Goal: Task Accomplishment & Management: Use online tool/utility

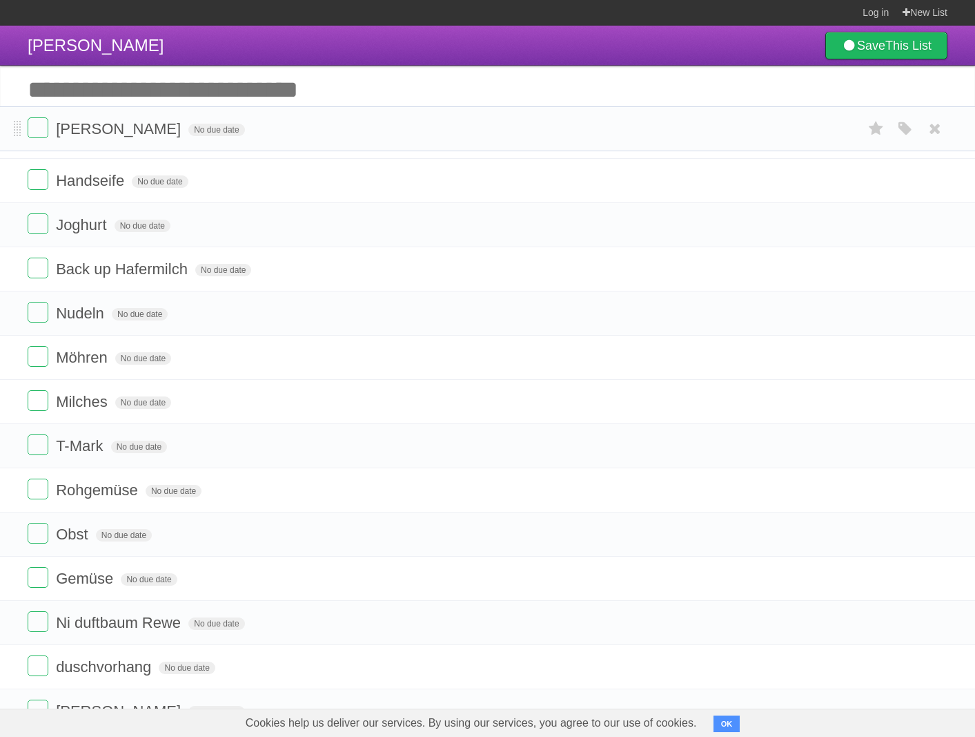
drag, startPoint x: 17, startPoint y: 360, endPoint x: 13, endPoint y: 130, distance: 230.6
click at [13, 130] on li "[PERSON_NAME] No due date White Red Blue Green Purple Orange" at bounding box center [487, 128] width 975 height 45
drag, startPoint x: 18, startPoint y: 355, endPoint x: 7, endPoint y: 122, distance: 233.6
click at [7, 122] on li "Möhren No due date White Red Blue Green Purple Orange" at bounding box center [487, 126] width 975 height 45
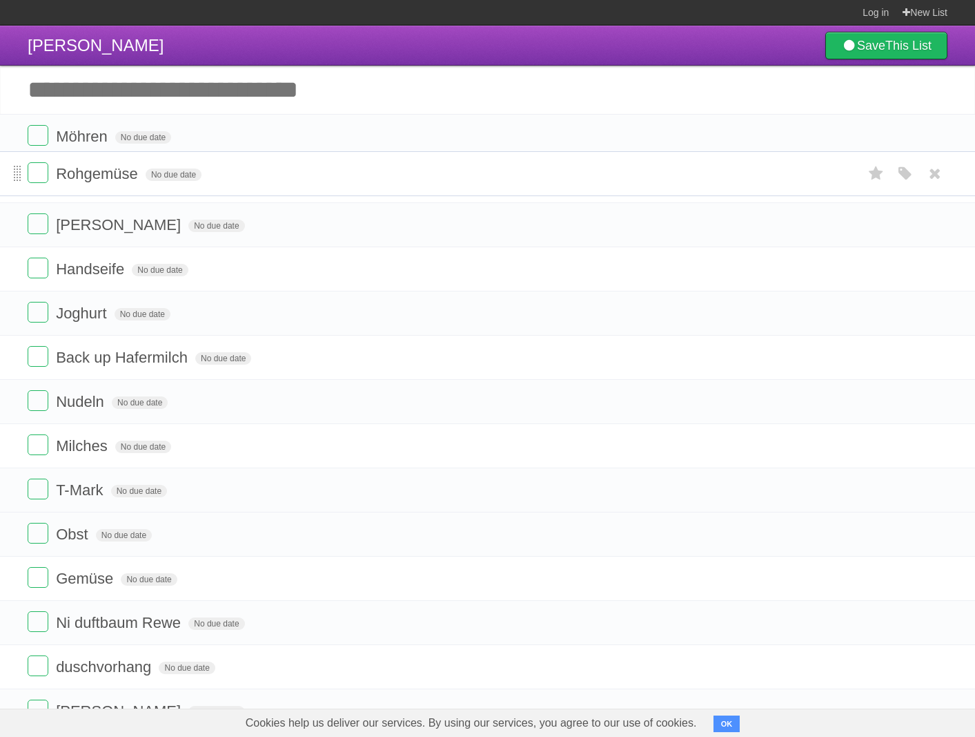
drag, startPoint x: 14, startPoint y: 495, endPoint x: 14, endPoint y: 177, distance: 318.3
click at [14, 177] on span at bounding box center [18, 174] width 8 height 17
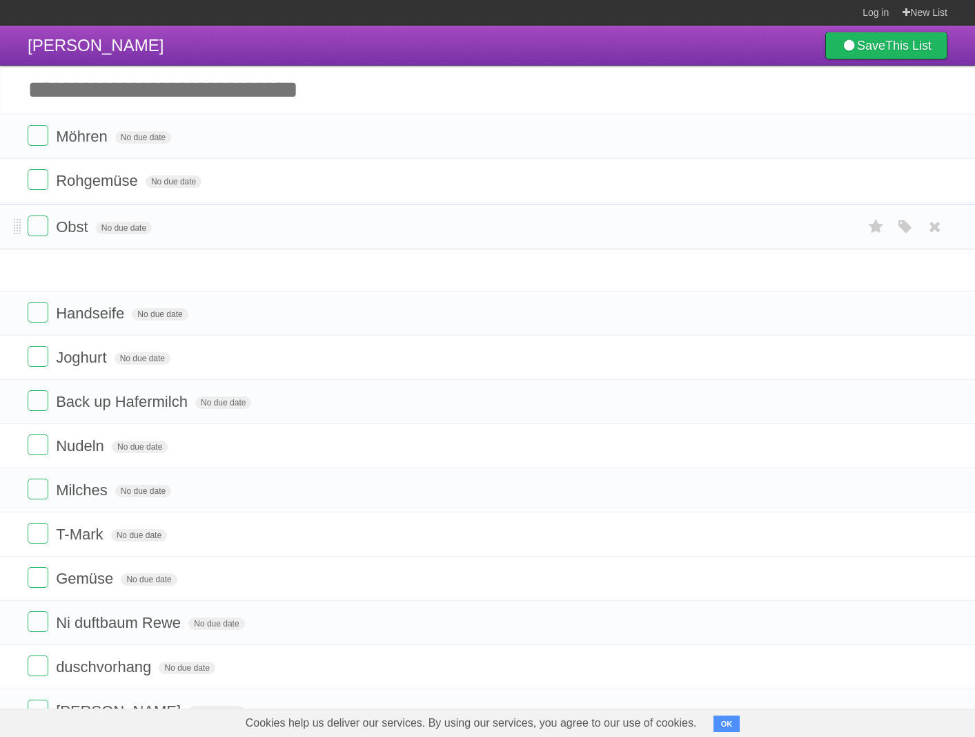
drag, startPoint x: 17, startPoint y: 538, endPoint x: 1, endPoint y: 229, distance: 309.7
click at [1, 229] on li "Obst No due date White Red Blue Green Purple Orange" at bounding box center [487, 226] width 975 height 45
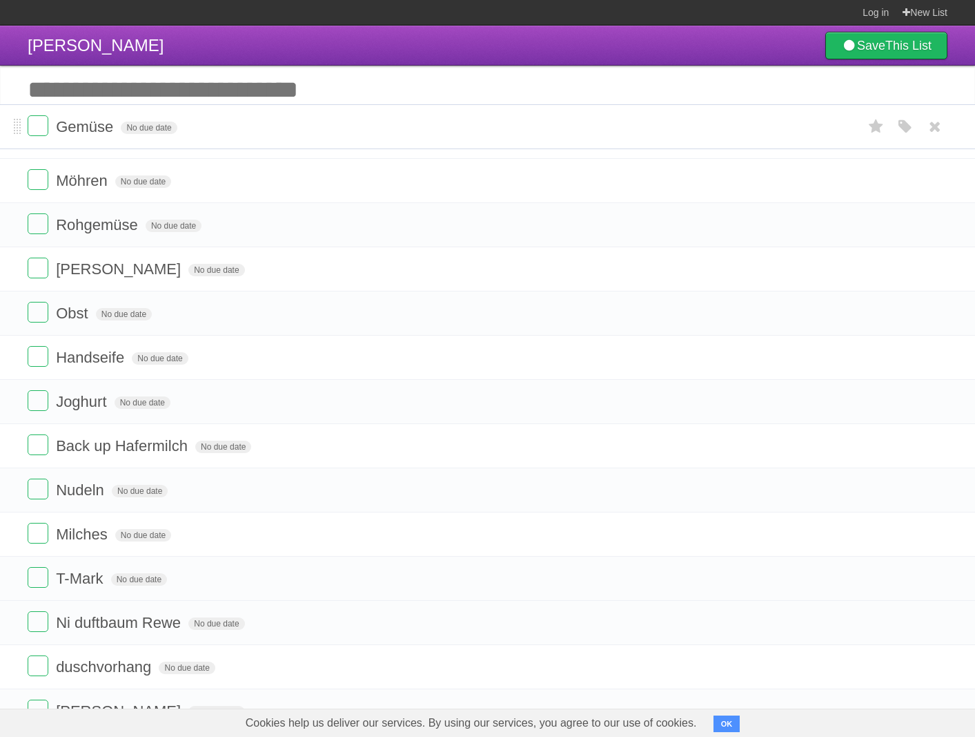
drag, startPoint x: 18, startPoint y: 577, endPoint x: 10, endPoint y: 124, distance: 453.6
click at [10, 124] on li "Gemüse No due date White Red Blue Green Purple Orange" at bounding box center [487, 126] width 975 height 45
drag, startPoint x: 17, startPoint y: 409, endPoint x: 8, endPoint y: 353, distance: 56.5
click at [8, 353] on li "Joghurt No due date White Red Blue Green Purple Orange" at bounding box center [487, 347] width 975 height 45
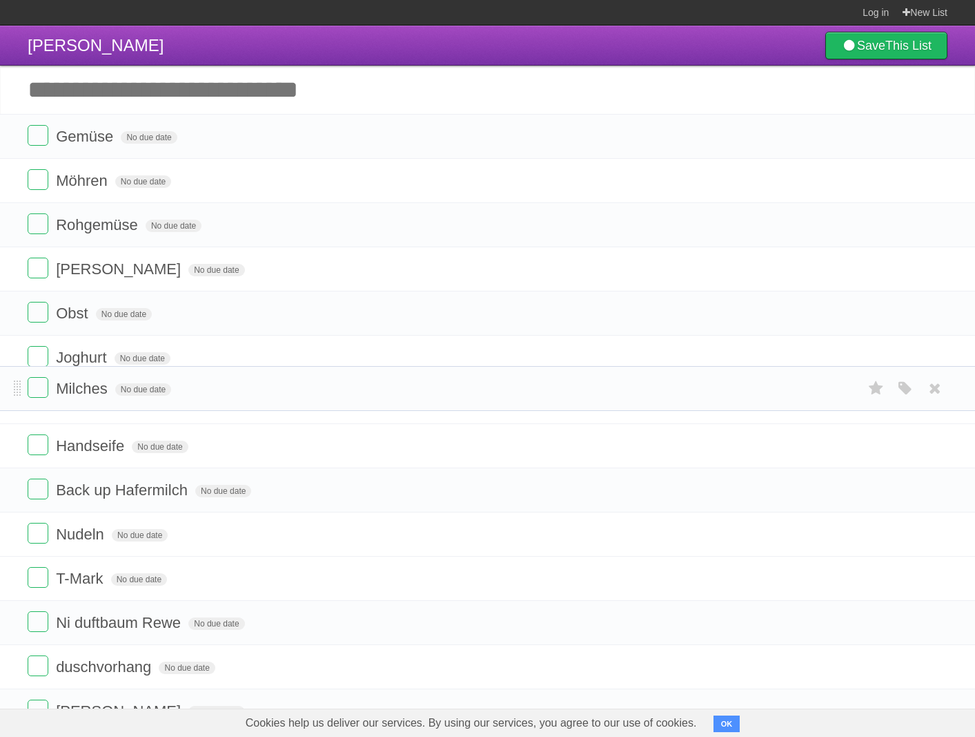
drag, startPoint x: 17, startPoint y: 535, endPoint x: 3, endPoint y: 387, distance: 148.4
click at [3, 387] on li "Milches No due date White Red Blue Green Purple Orange" at bounding box center [487, 388] width 975 height 45
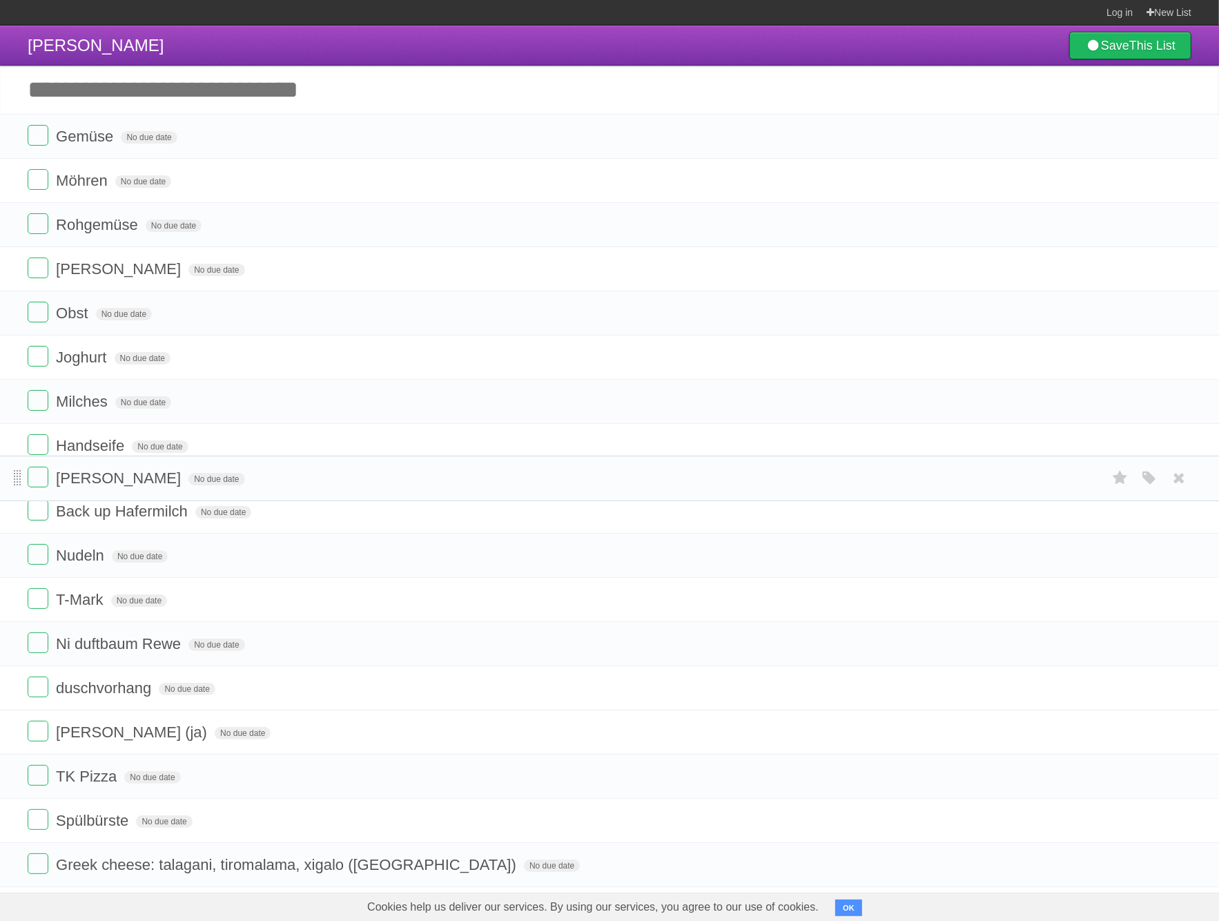
drag, startPoint x: 14, startPoint y: 722, endPoint x: -1, endPoint y: 484, distance: 238.7
drag, startPoint x: 21, startPoint y: 545, endPoint x: 12, endPoint y: 452, distance: 92.9
click at [12, 452] on li "Back up Hafermilch No due date White Red Blue Green Purple Orange" at bounding box center [609, 446] width 1219 height 46
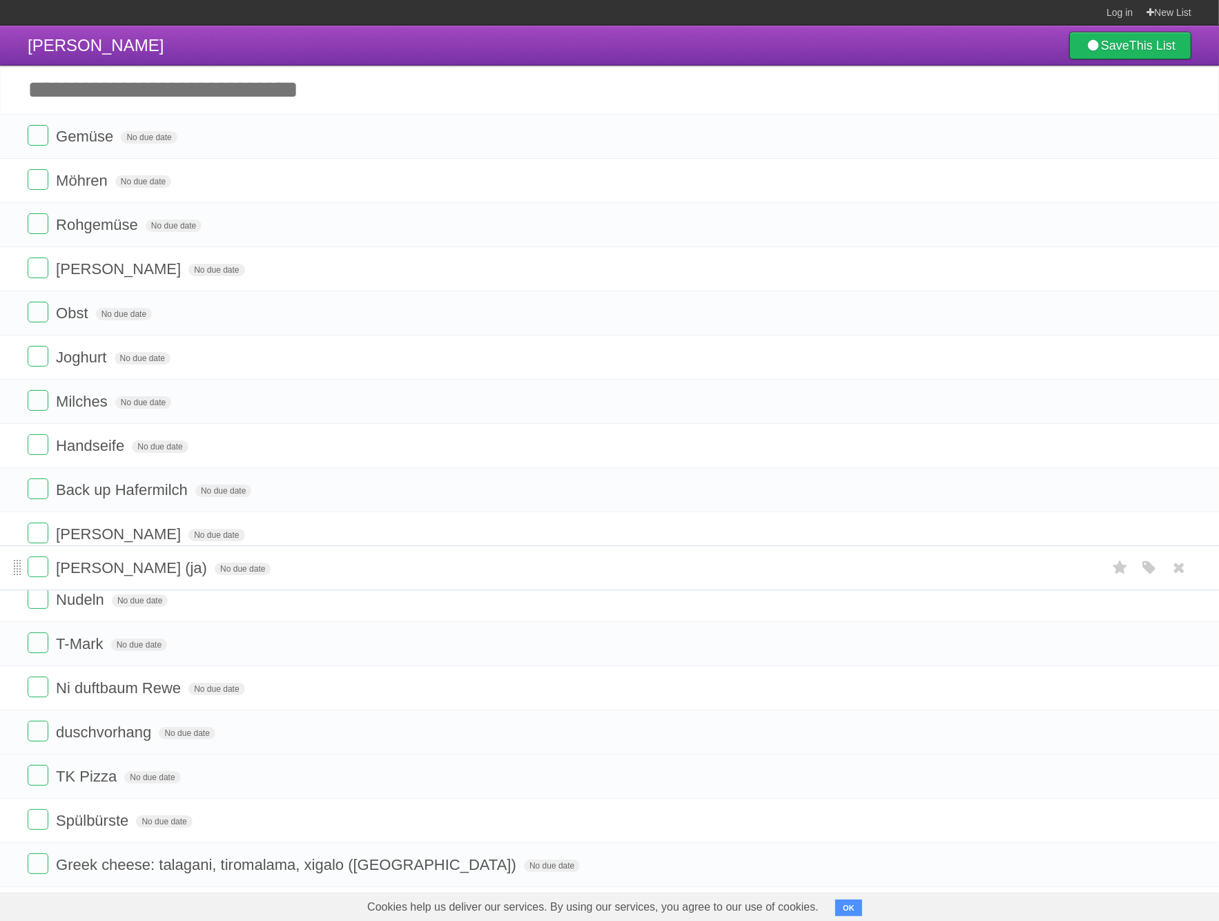
drag, startPoint x: 17, startPoint y: 765, endPoint x: -1, endPoint y: 572, distance: 194.1
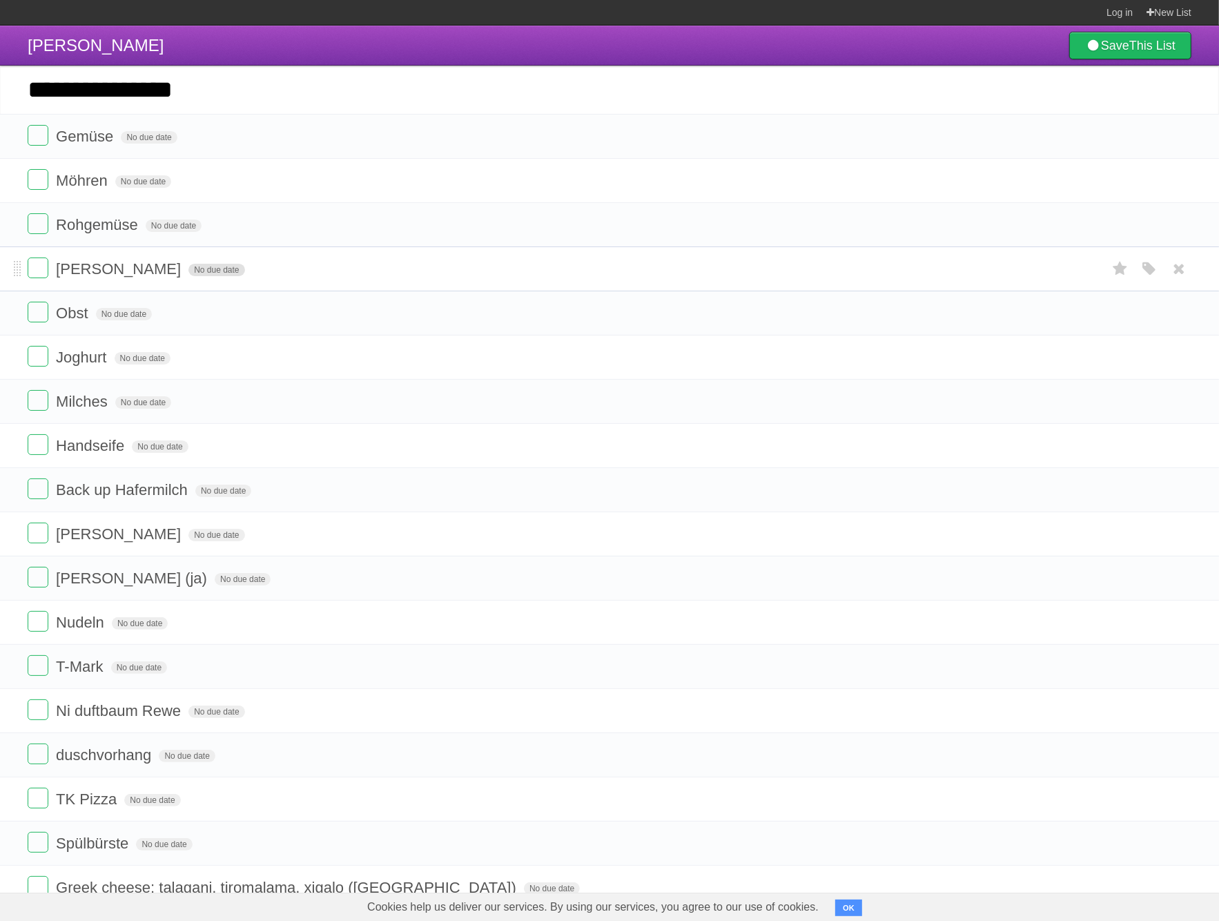
type input "**********"
click input "*********" at bounding box center [0, 0] width 0 height 0
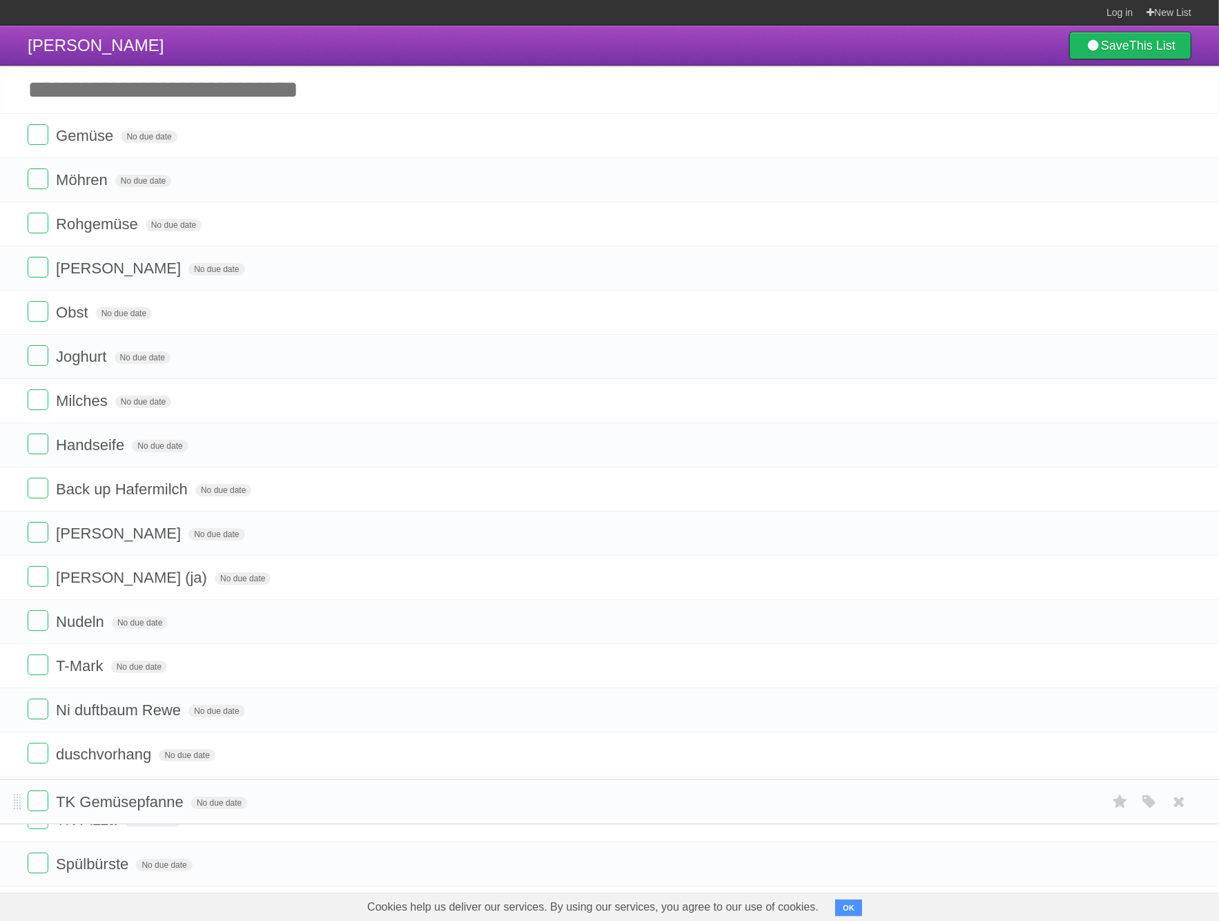
drag, startPoint x: 19, startPoint y: 140, endPoint x: 48, endPoint y: 804, distance: 664.8
click at [48, 804] on form "TK Gemüsepfanne No due date White Red Blue Green Purple Orange" at bounding box center [610, 801] width 1164 height 23
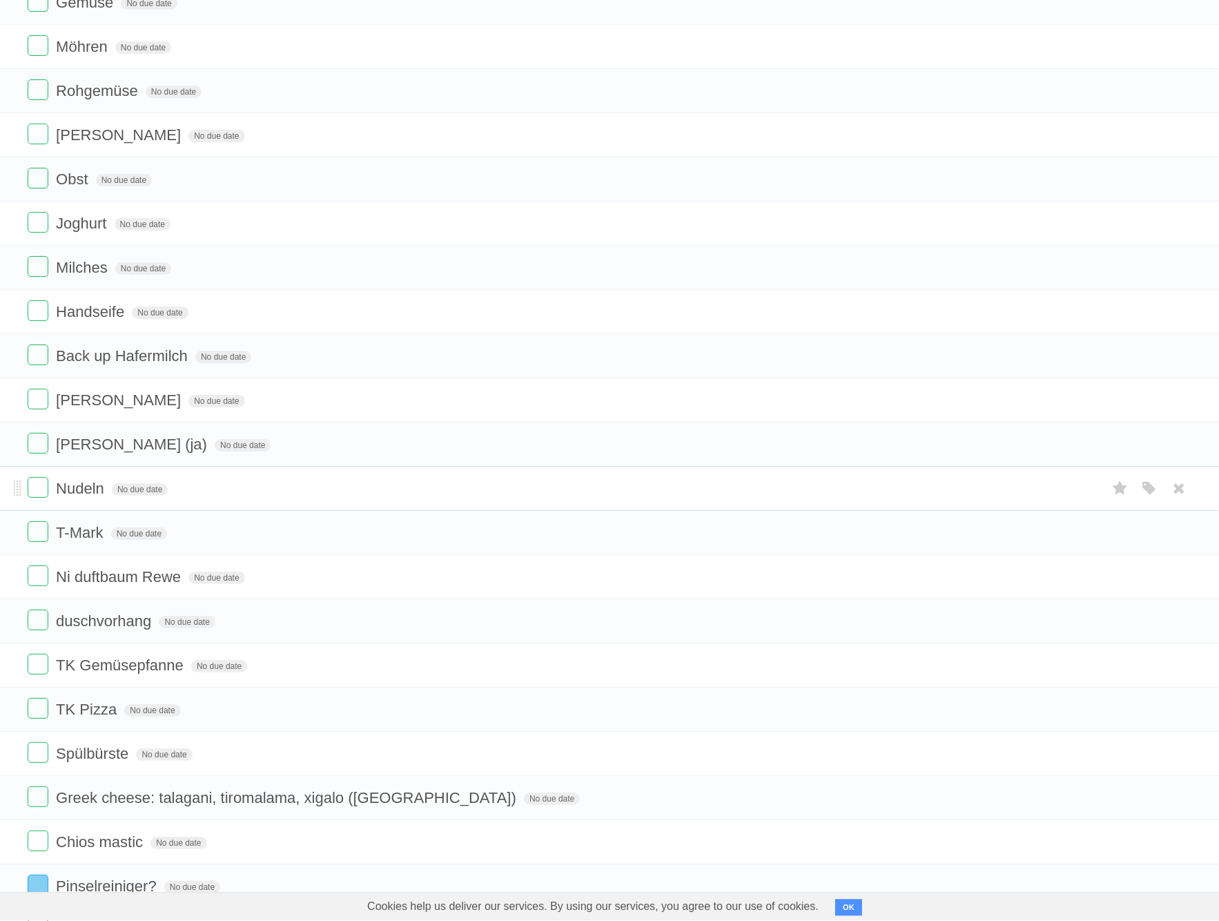
scroll to position [145, 0]
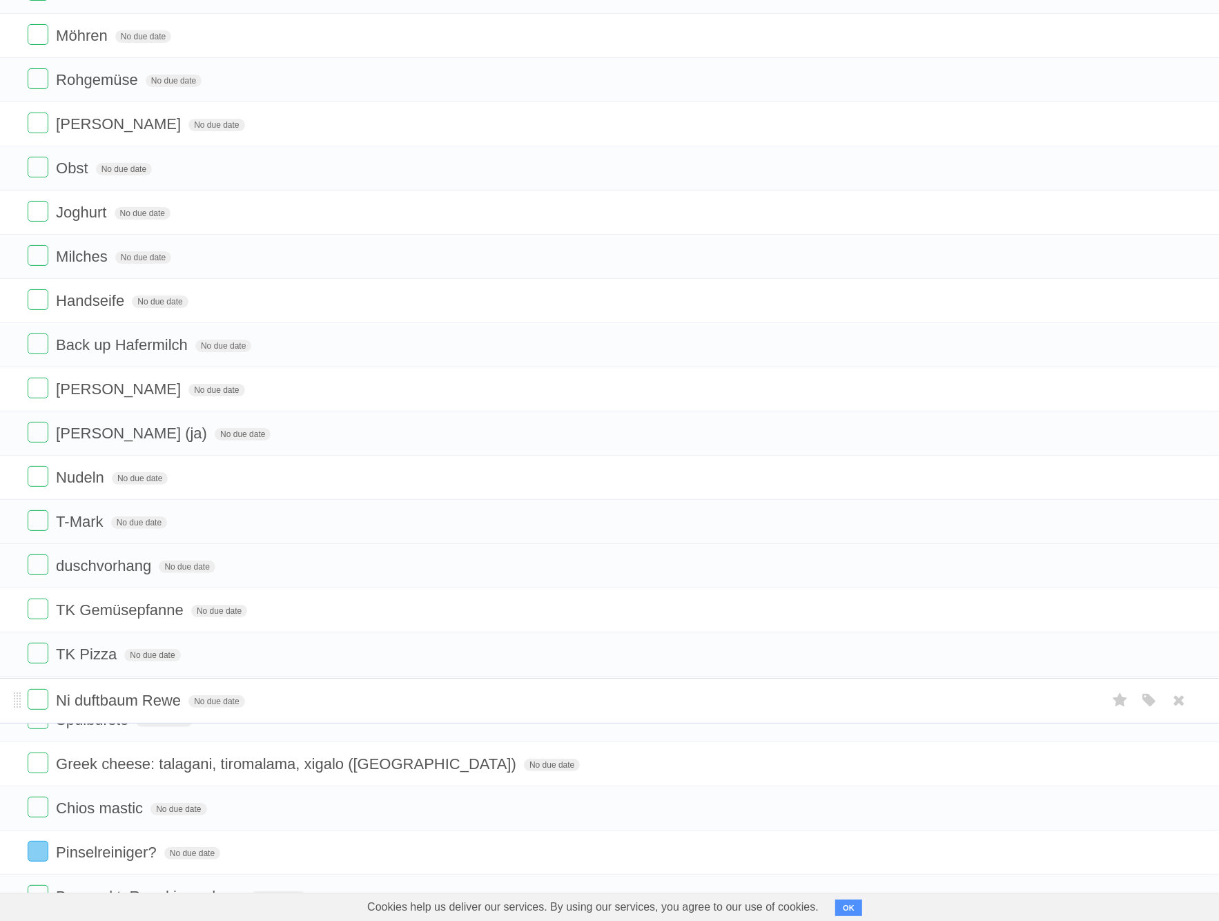
drag, startPoint x: 17, startPoint y: 565, endPoint x: 21, endPoint y: 694, distance: 129.2
click at [21, 694] on li "Ni duftbaum Rewe No due date White Red Blue Green Purple Orange" at bounding box center [609, 701] width 1219 height 46
drag, startPoint x: 17, startPoint y: 572, endPoint x: 17, endPoint y: 697, distance: 124.3
click at [17, 697] on span at bounding box center [18, 696] width 8 height 17
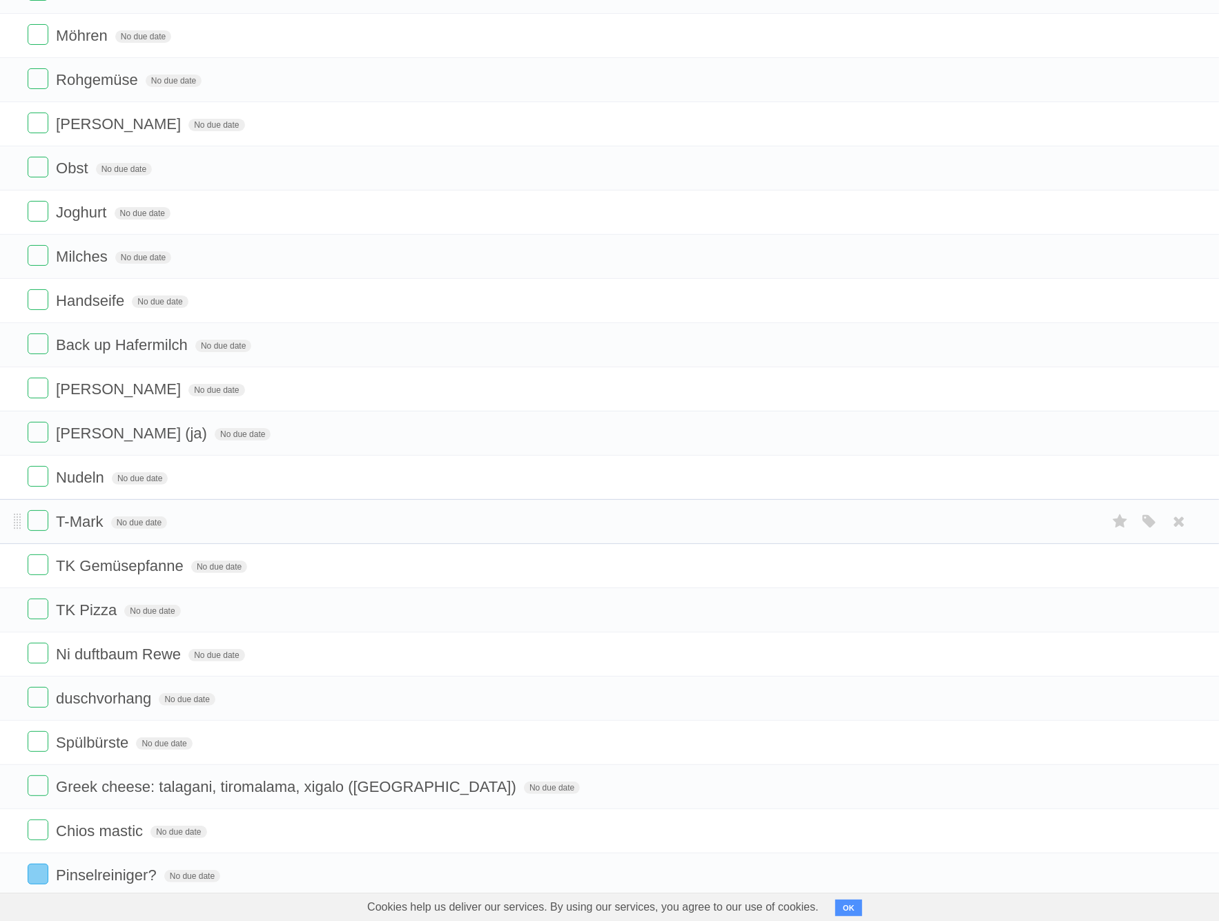
scroll to position [0, 0]
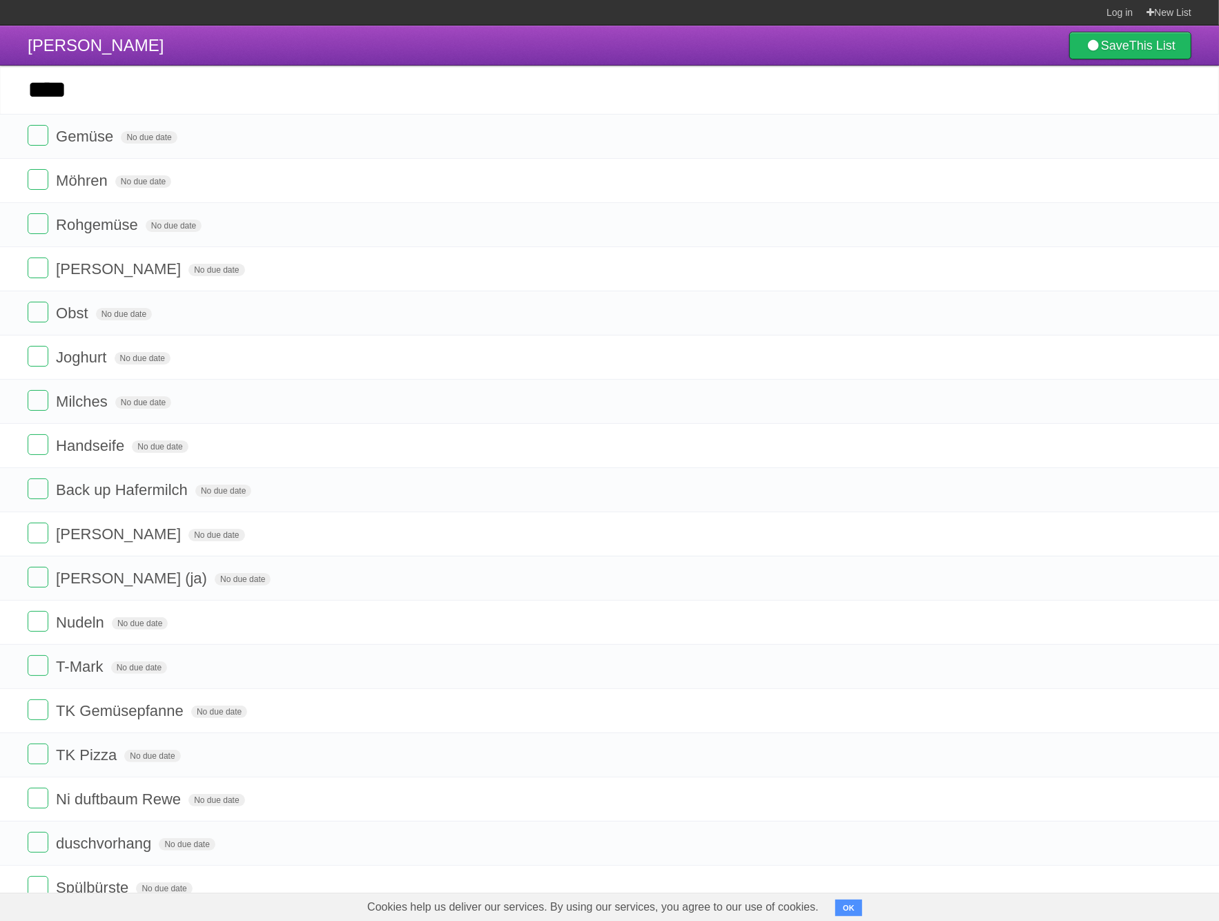
type input "****"
click input "*********" at bounding box center [0, 0] width 0 height 0
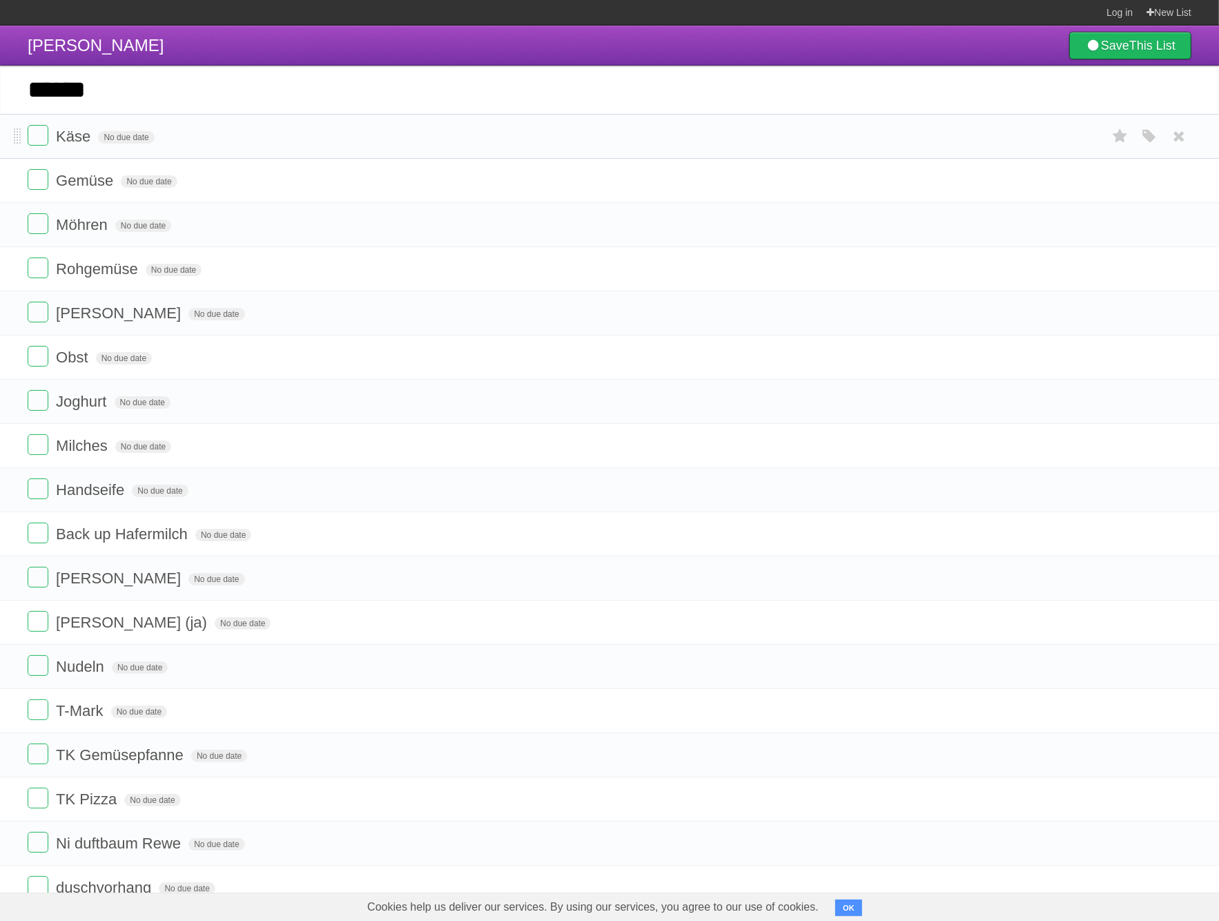
type input "******"
click input "*********" at bounding box center [0, 0] width 0 height 0
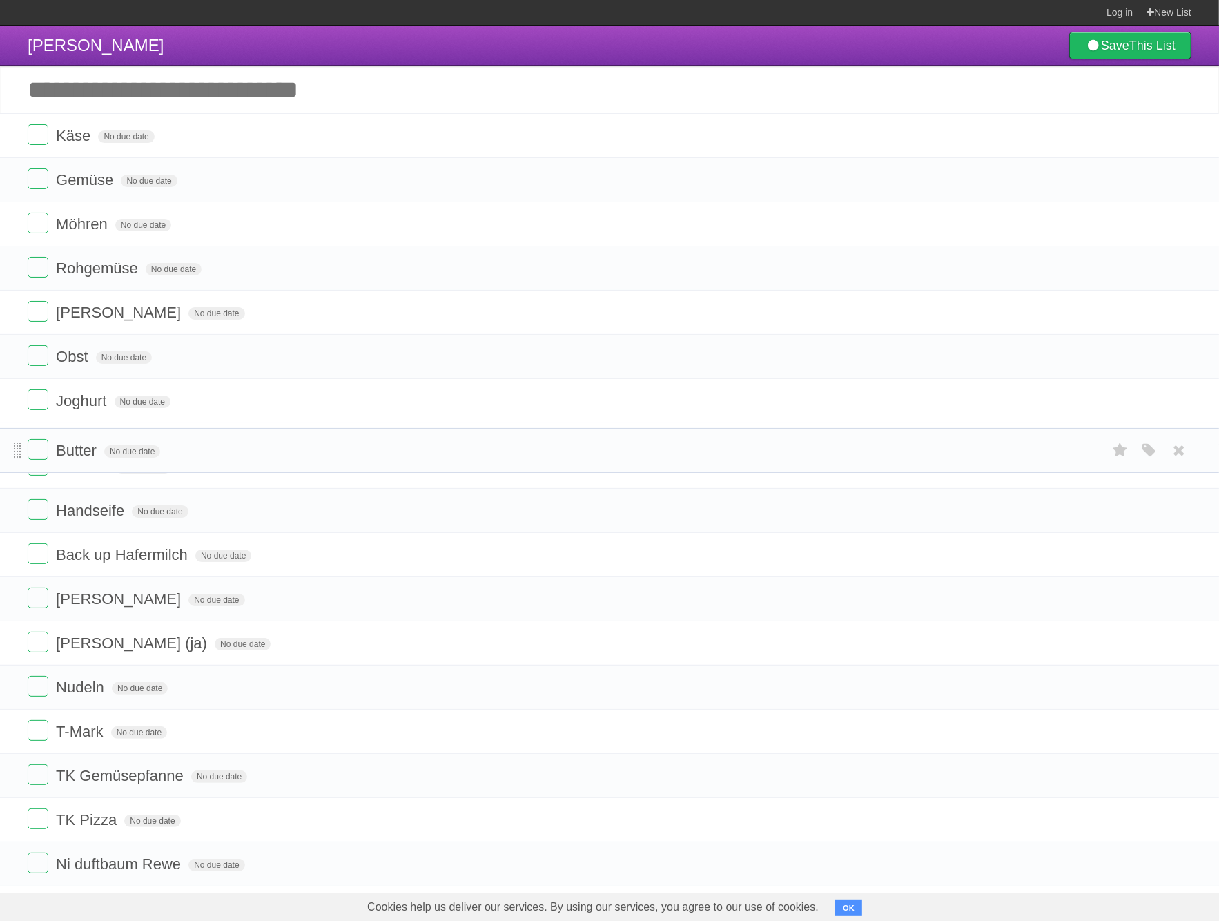
drag, startPoint x: 17, startPoint y: 139, endPoint x: 14, endPoint y: 452, distance: 312.7
click at [14, 452] on span at bounding box center [18, 451] width 8 height 17
drag, startPoint x: 19, startPoint y: 454, endPoint x: 12, endPoint y: 397, distance: 57.7
click at [12, 397] on li "Butter No due date White Red Blue Green Purple Orange" at bounding box center [609, 390] width 1219 height 46
